Goal: Find specific page/section: Find specific page/section

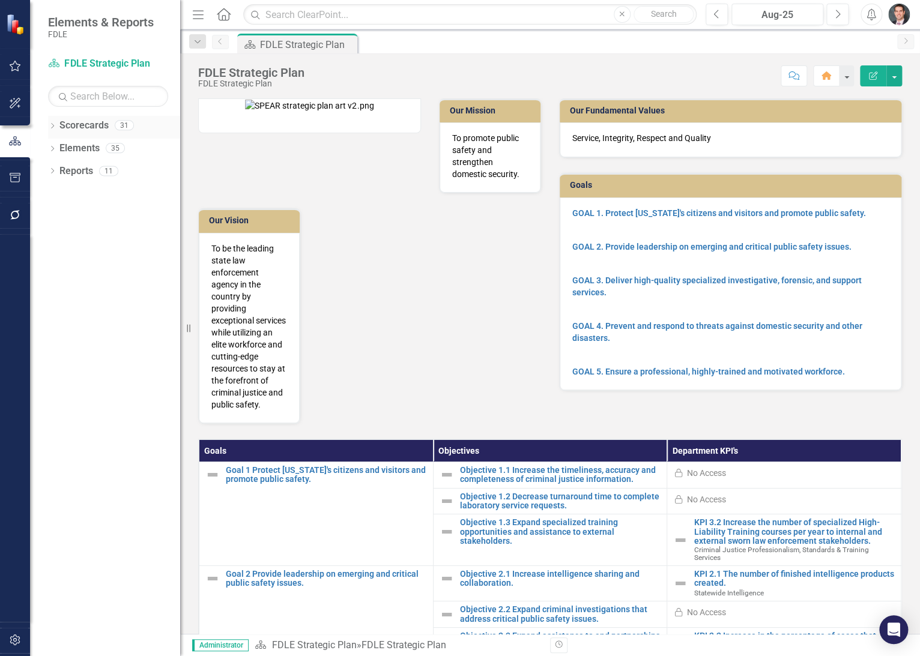
click at [53, 120] on div "Dropdown Scorecards 31" at bounding box center [114, 127] width 132 height 23
click at [51, 126] on icon "Dropdown" at bounding box center [52, 127] width 8 height 7
click at [56, 148] on icon "Dropdown" at bounding box center [58, 147] width 9 height 7
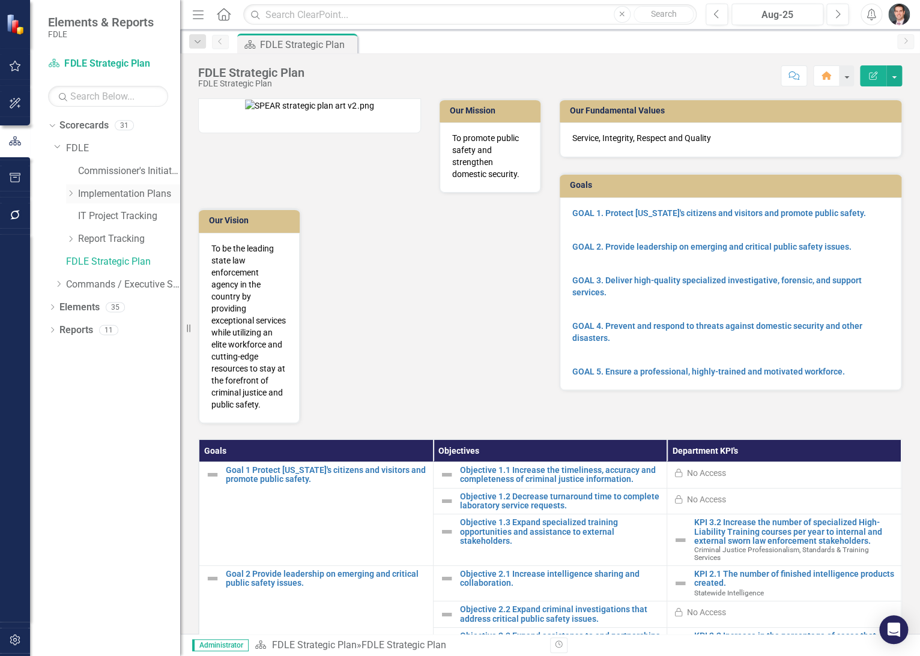
click at [68, 191] on icon "Dropdown" at bounding box center [70, 193] width 9 height 7
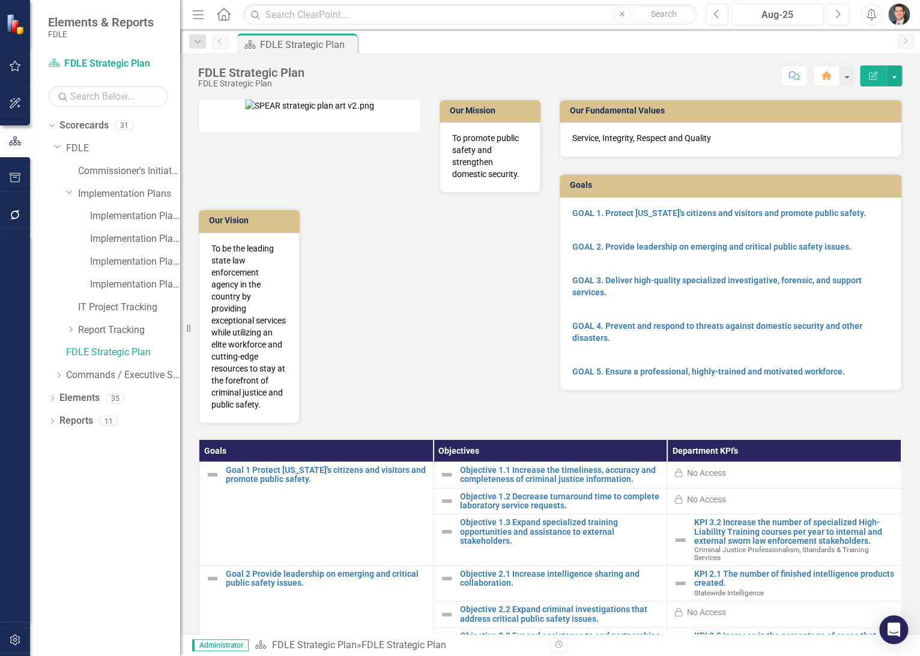
click at [130, 237] on link "Implementation Plan FY23/24" at bounding box center [135, 239] width 90 height 14
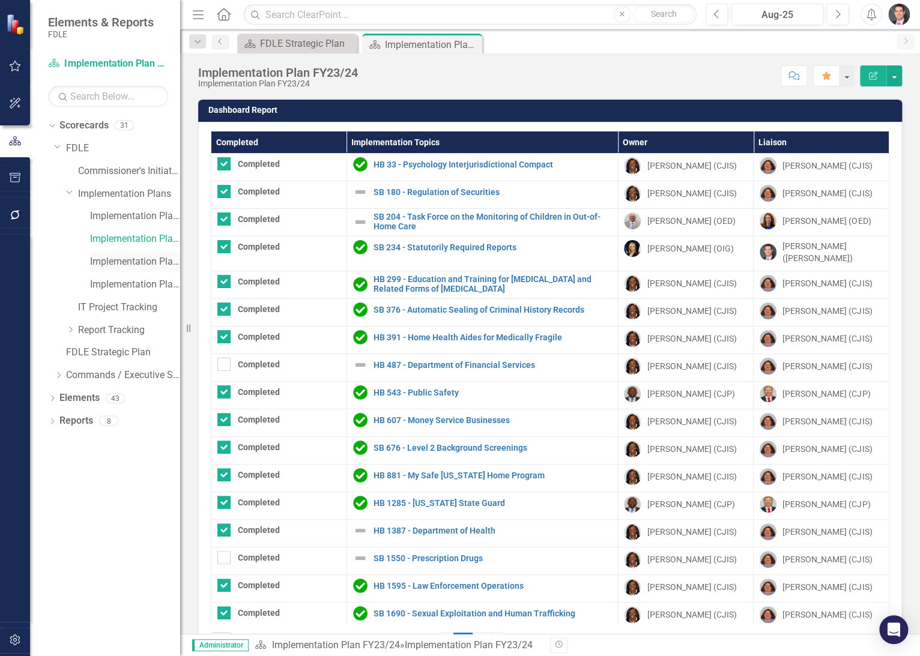
click at [134, 261] on link "Implementation Plan FY24/25" at bounding box center [135, 262] width 90 height 14
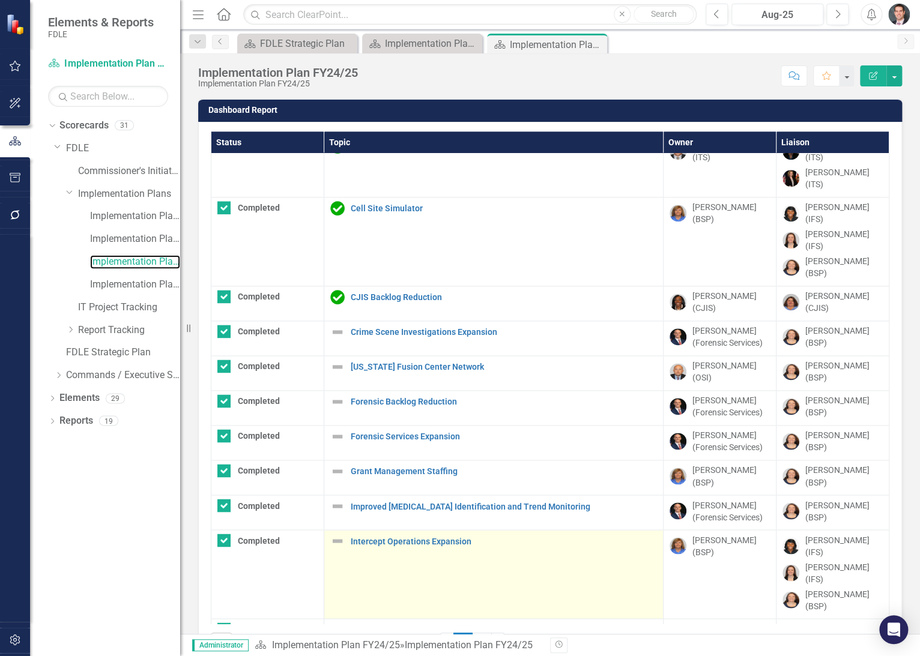
scroll to position [43, 0]
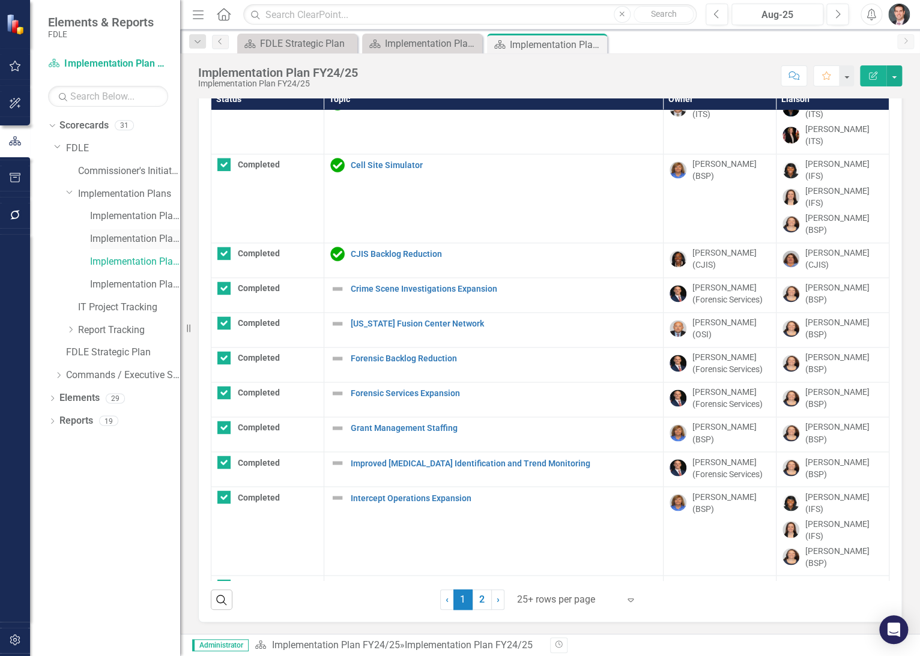
click at [123, 239] on link "Implementation Plan FY23/24" at bounding box center [135, 239] width 90 height 14
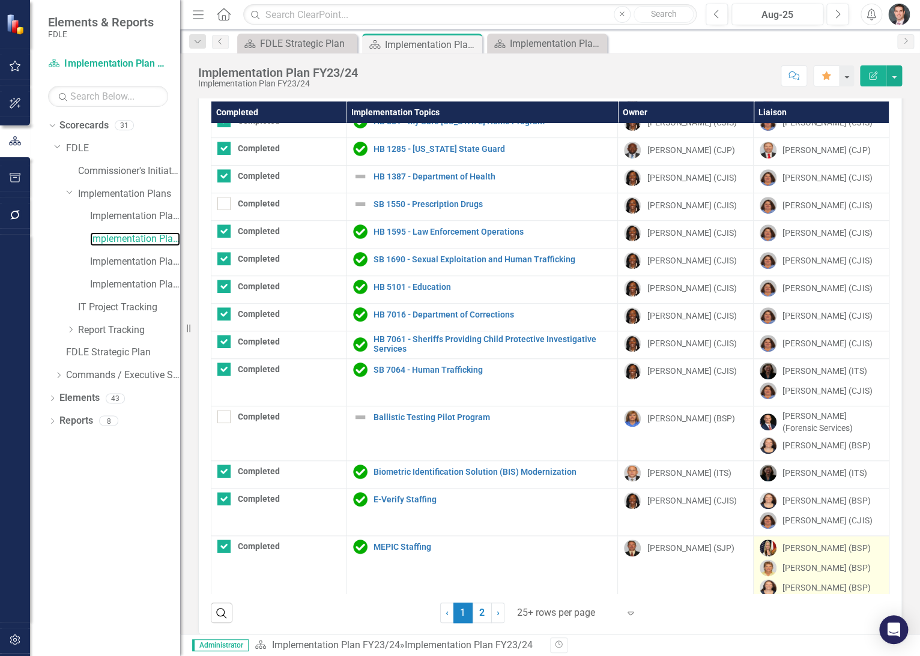
scroll to position [43, 0]
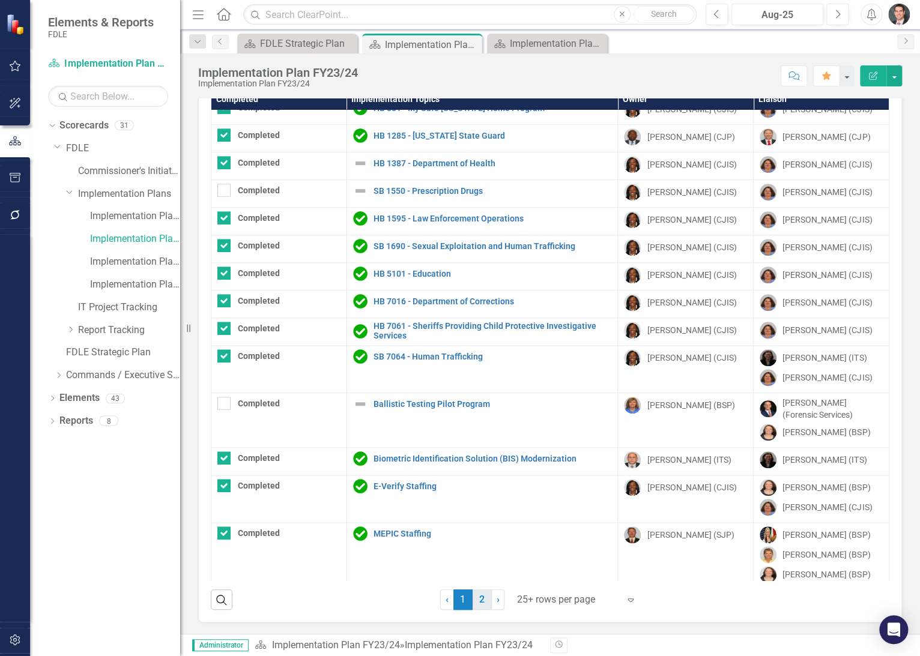
click at [480, 604] on link "2" at bounding box center [482, 600] width 19 height 20
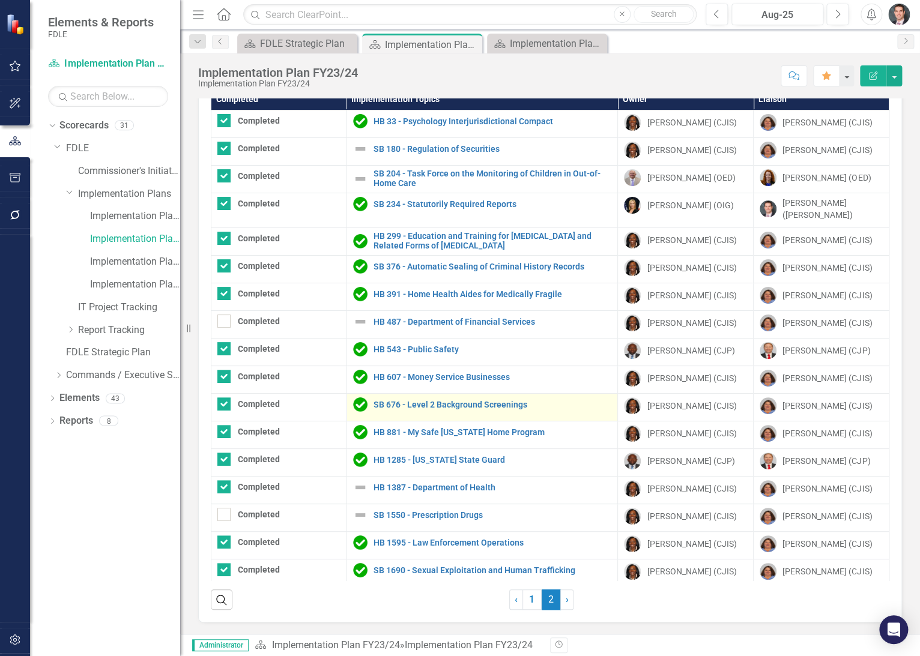
checkbox input "true"
checkbox input "false"
checkbox input "true"
checkbox input "false"
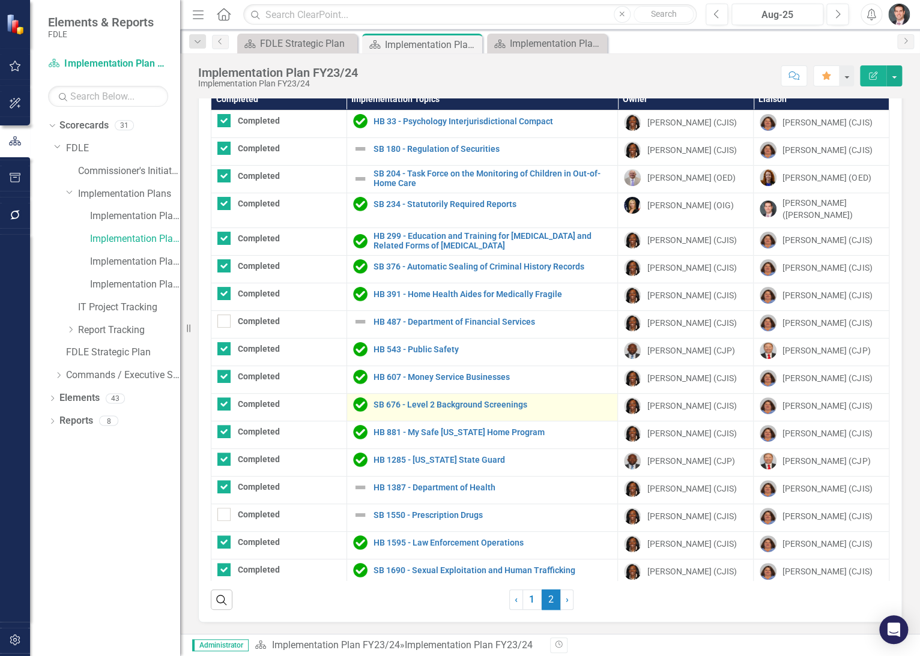
checkbox input "false"
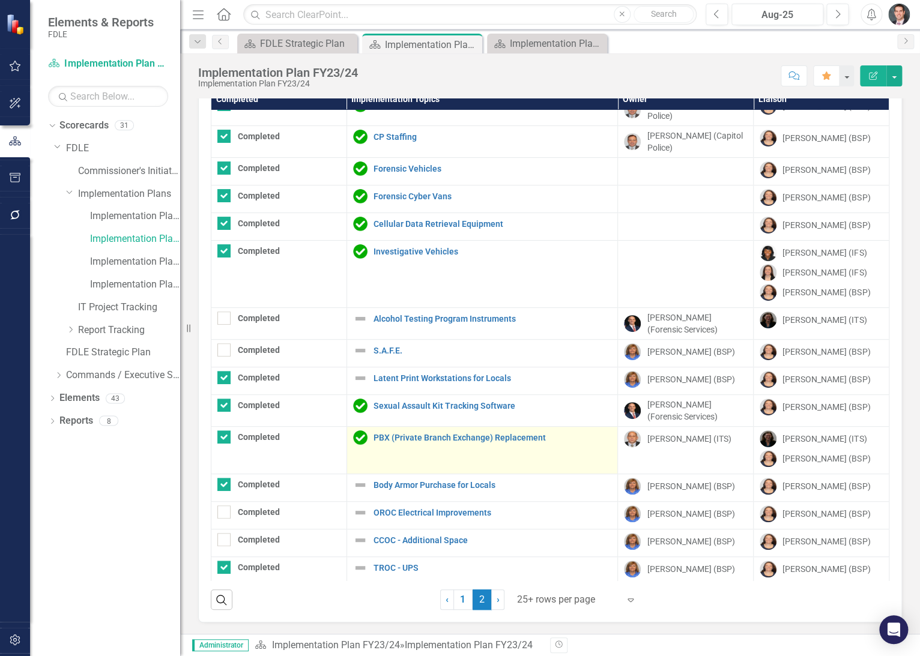
scroll to position [102, 0]
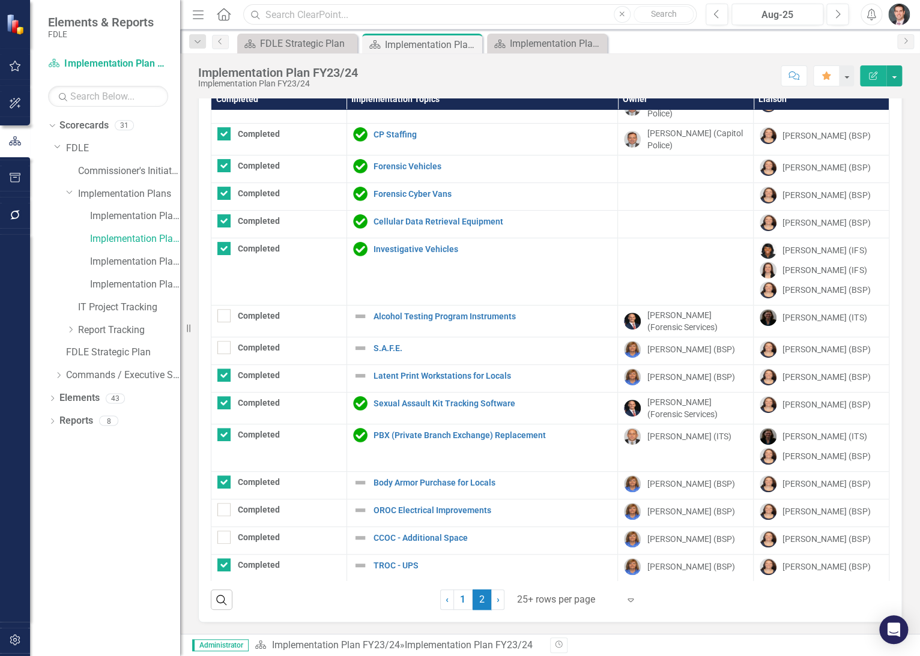
click at [335, 17] on input "text" at bounding box center [469, 14] width 453 height 21
type input "f"
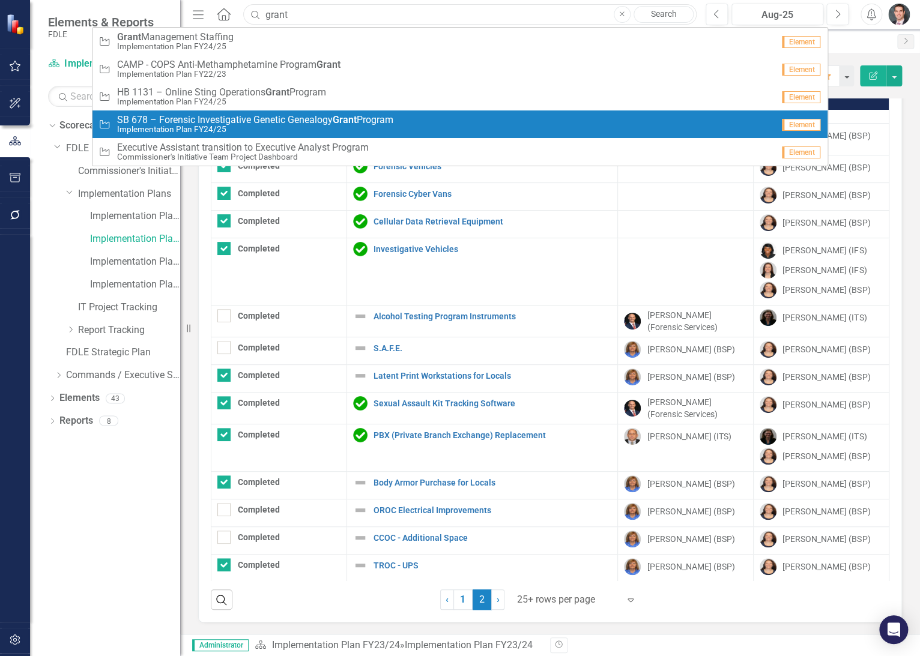
type input "grant"
click at [269, 121] on span "SB 678 – Forensic Investigative Genetic Genealogy Grant Program" at bounding box center [255, 120] width 276 height 11
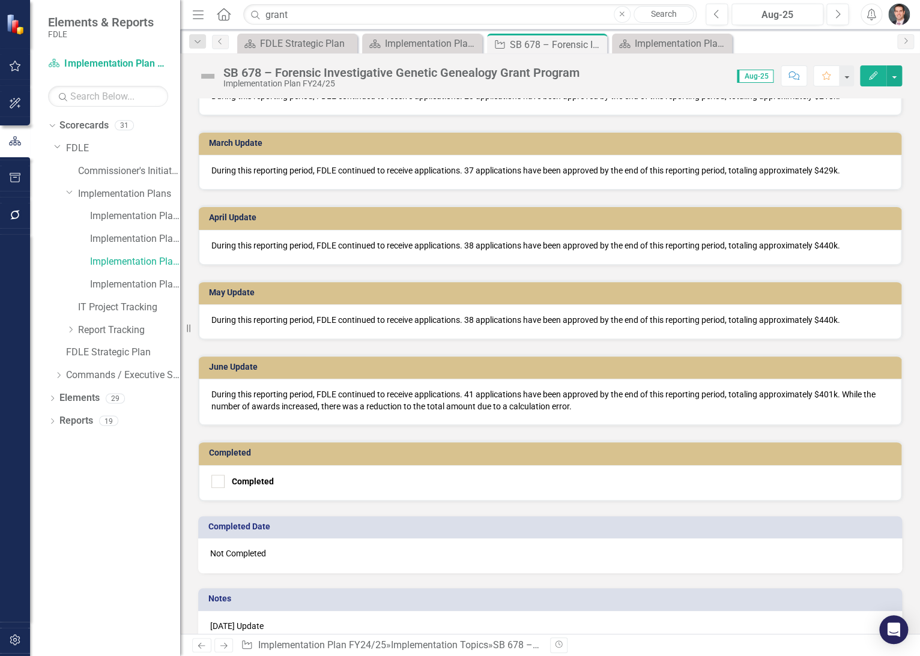
scroll to position [1251, 0]
